Goal: Transaction & Acquisition: Purchase product/service

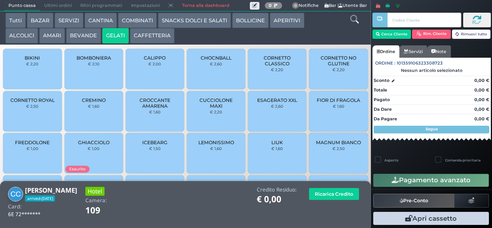
click at [157, 109] on span "CROCCANTE AMARENA" at bounding box center [155, 103] width 46 height 12
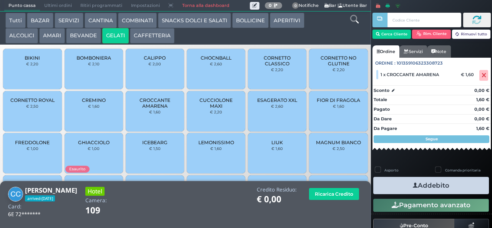
click at [160, 61] on span "CALIPPO" at bounding box center [155, 58] width 22 height 6
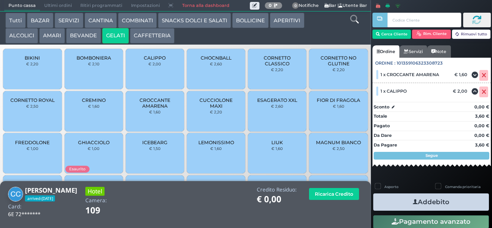
click at [98, 79] on div "BOMBONIERA € 2,10" at bounding box center [94, 69] width 58 height 40
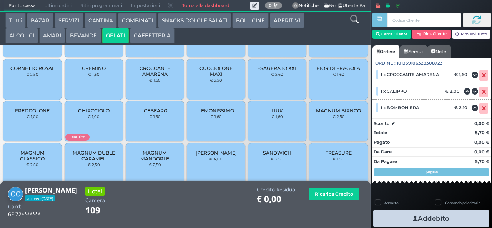
scroll to position [51, 0]
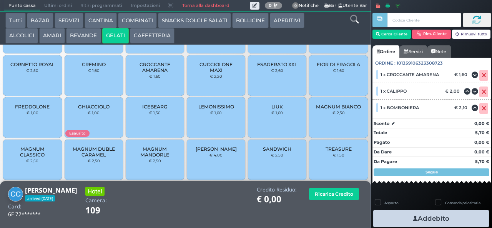
click at [95, 110] on span "GHIACCIOLO" at bounding box center [94, 107] width 32 height 6
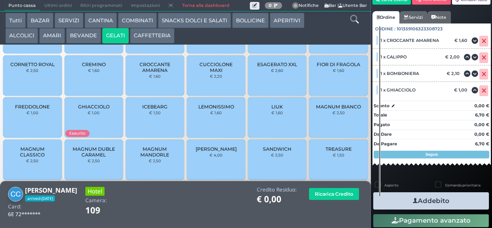
click at [443, 201] on button "Addebito" at bounding box center [432, 200] width 116 height 17
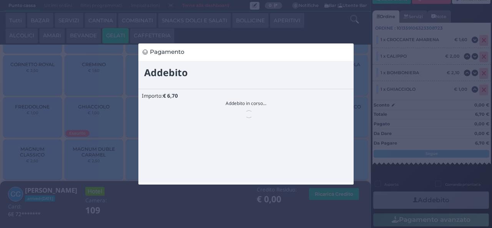
scroll to position [0, 0]
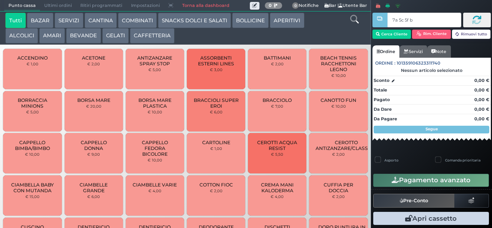
type input "7a 5c 5f bb"
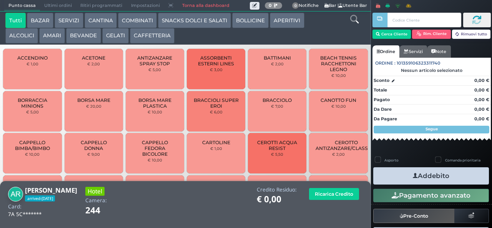
click at [184, 21] on button "SNACKS DOLCI E SALATI" at bounding box center [194, 20] width 73 height 15
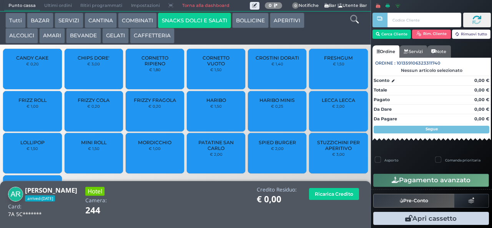
click at [262, 61] on span "CROSTINI DORATI" at bounding box center [277, 58] width 43 height 6
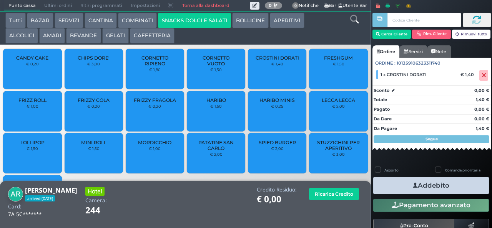
click at [432, 185] on button "Addebito" at bounding box center [432, 185] width 116 height 17
